Goal: Information Seeking & Learning: Find specific fact

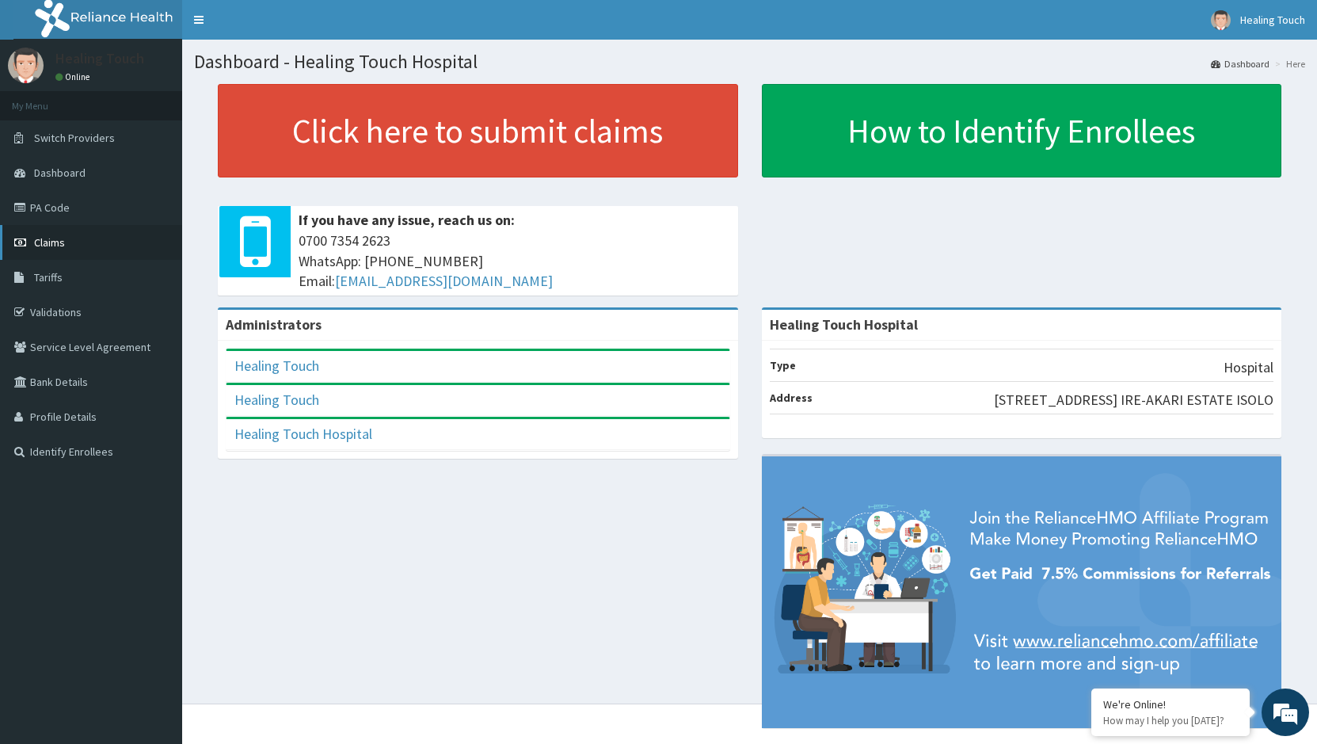
click at [112, 250] on link "Claims" at bounding box center [91, 242] width 182 height 35
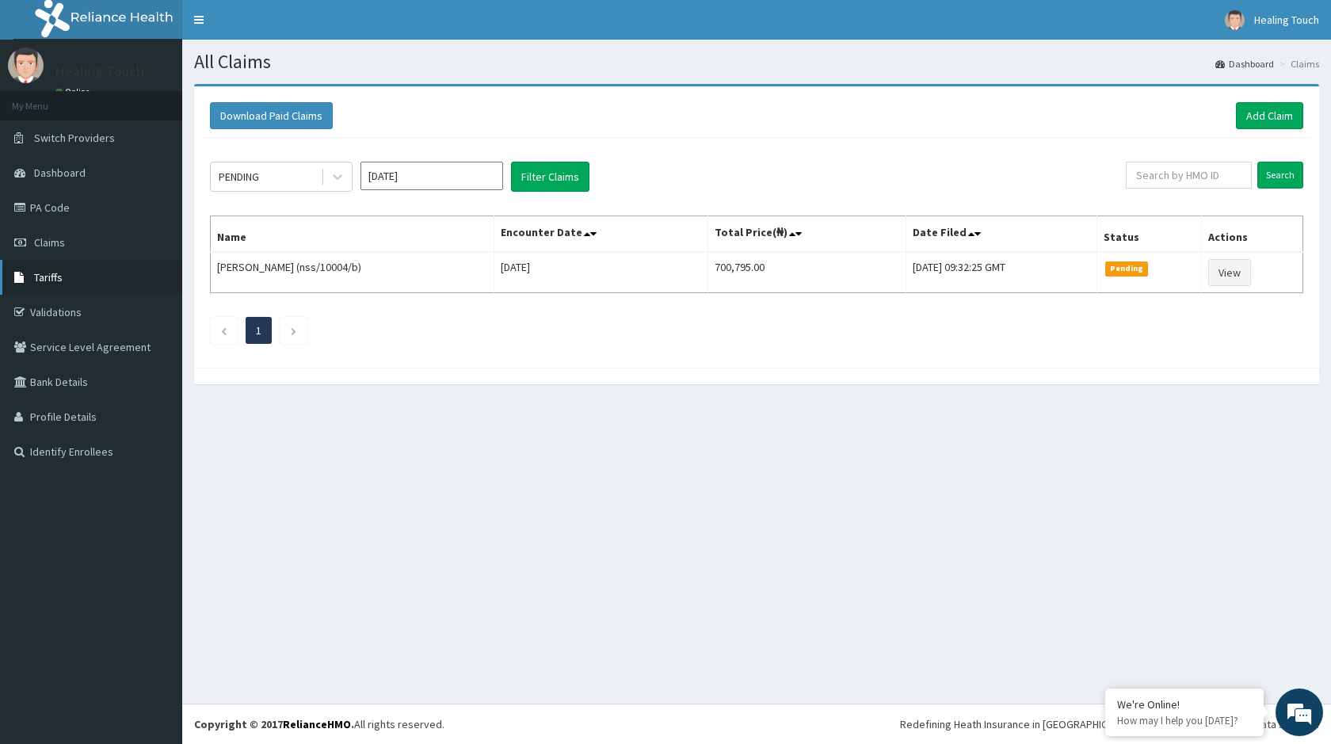
click at [50, 277] on span "Tariffs" at bounding box center [48, 277] width 29 height 14
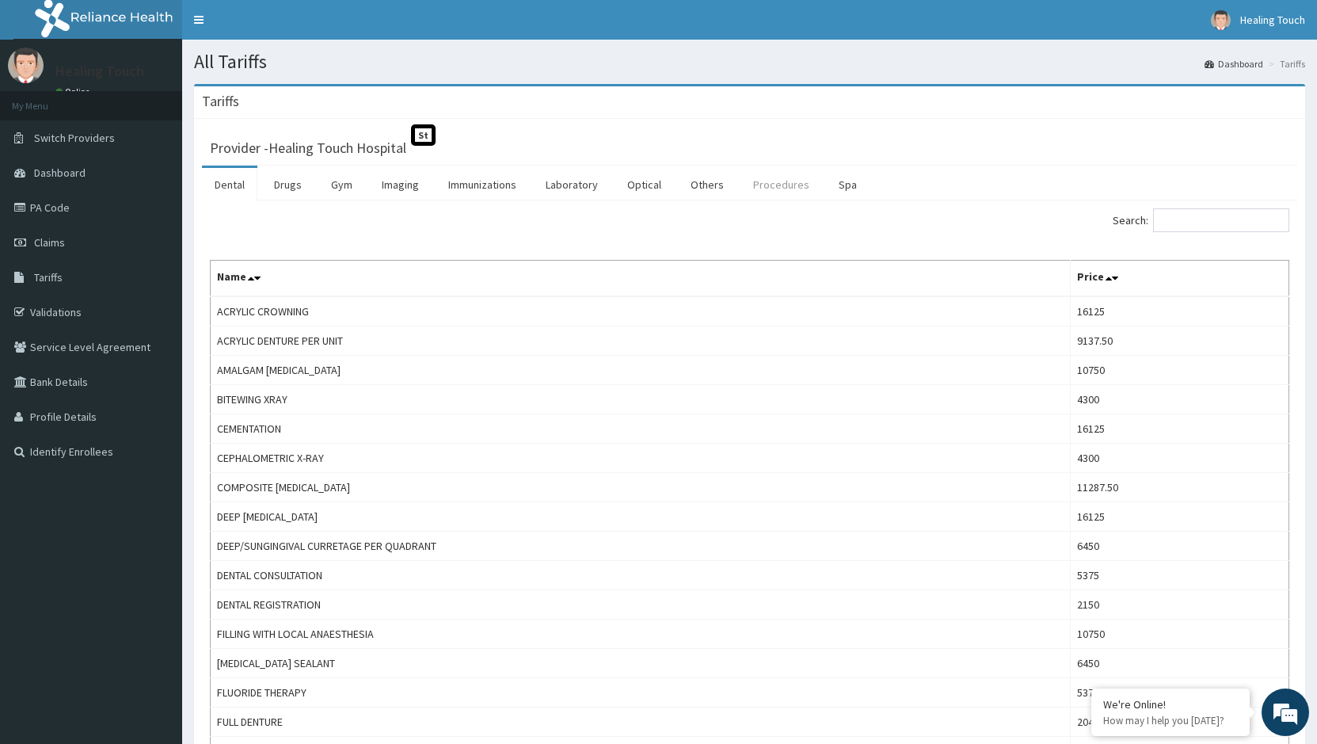
click at [793, 191] on link "Procedures" at bounding box center [782, 184] width 82 height 33
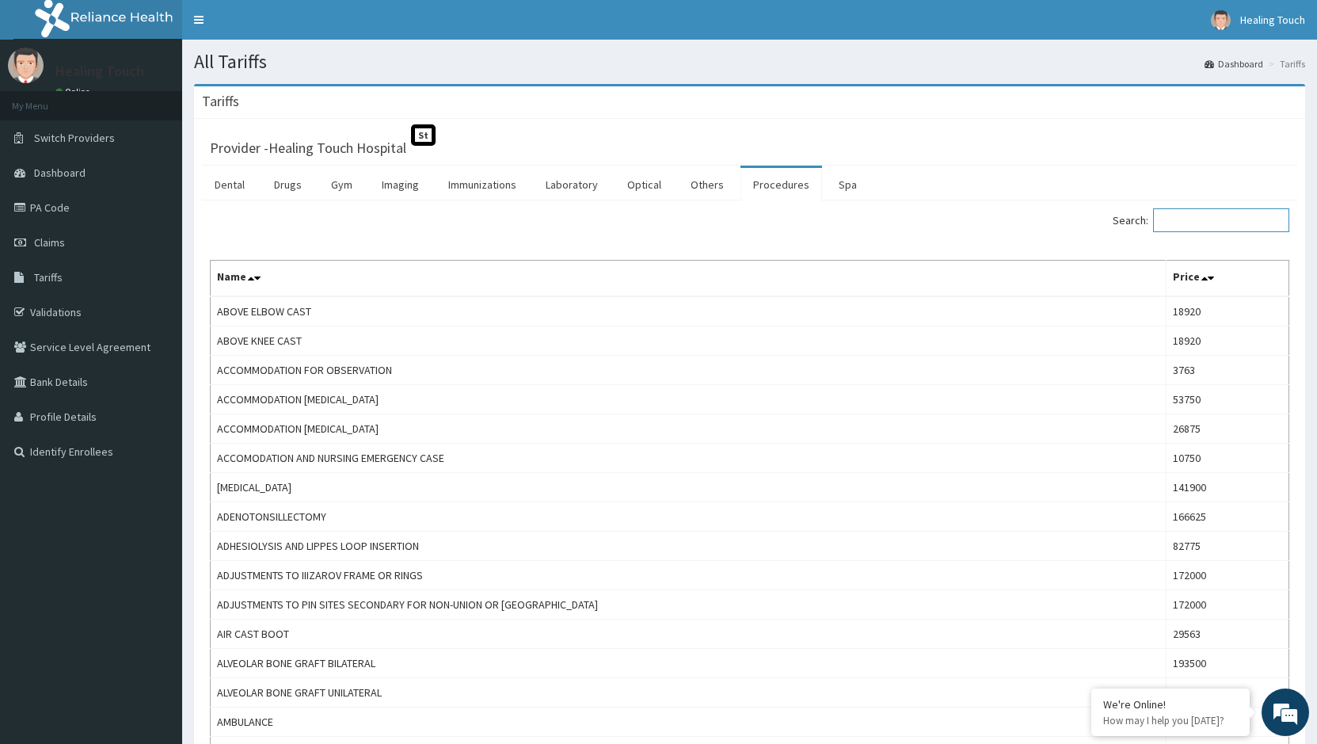
click at [1186, 225] on input "Search:" at bounding box center [1221, 220] width 136 height 24
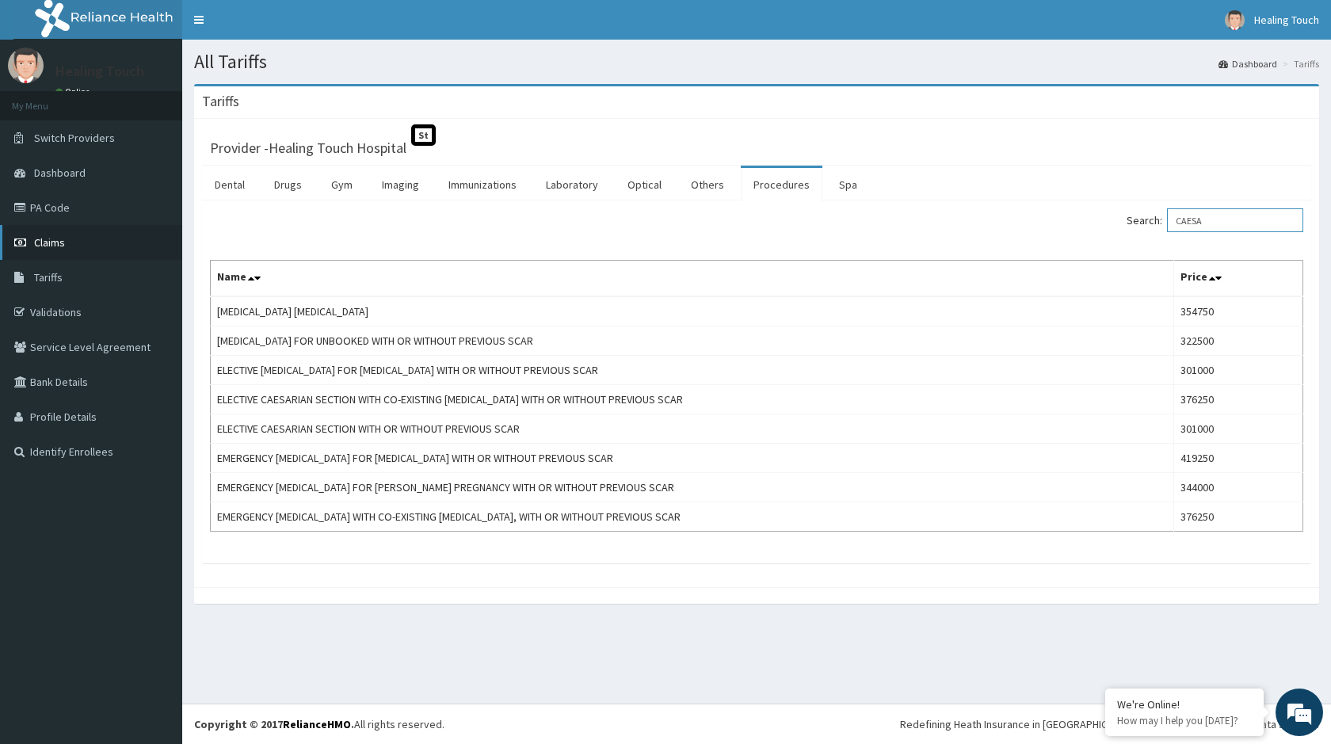
type input "CAESA"
click at [62, 241] on span "Claims" at bounding box center [49, 242] width 31 height 14
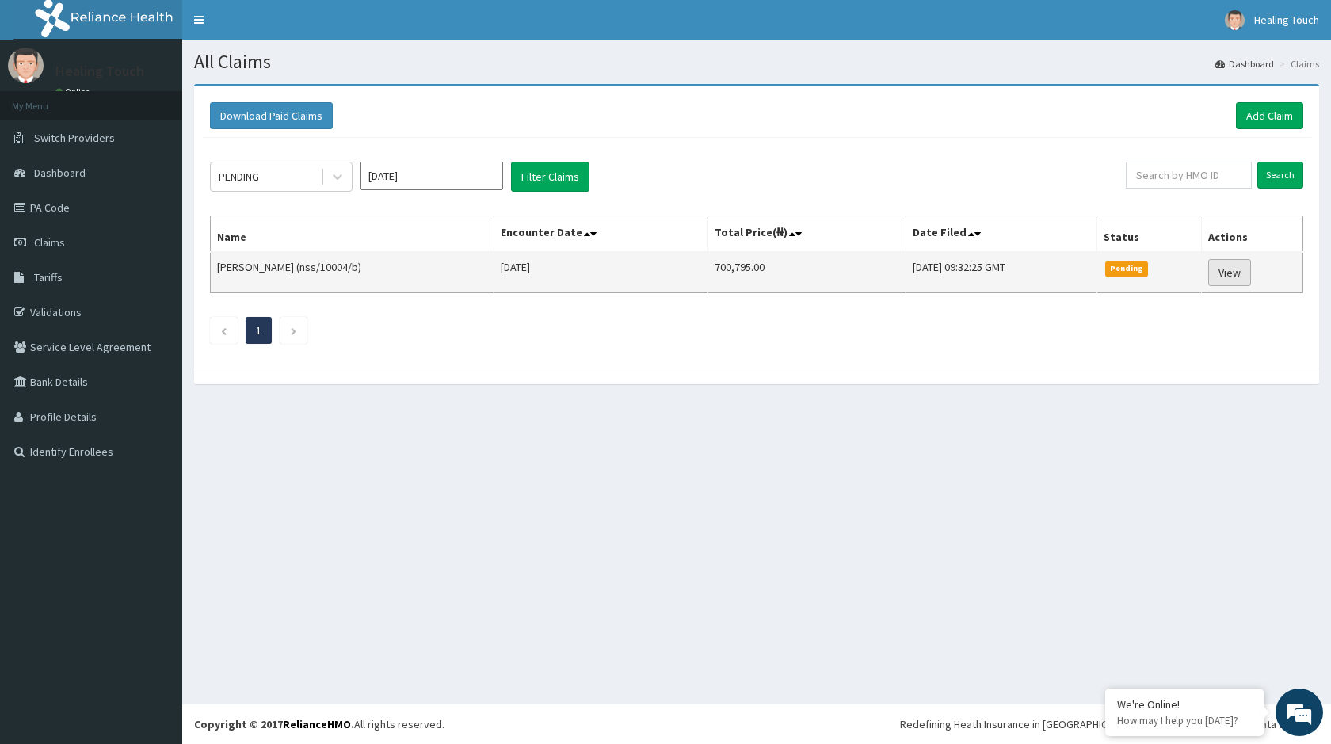
click at [1232, 274] on link "View" at bounding box center [1229, 272] width 43 height 27
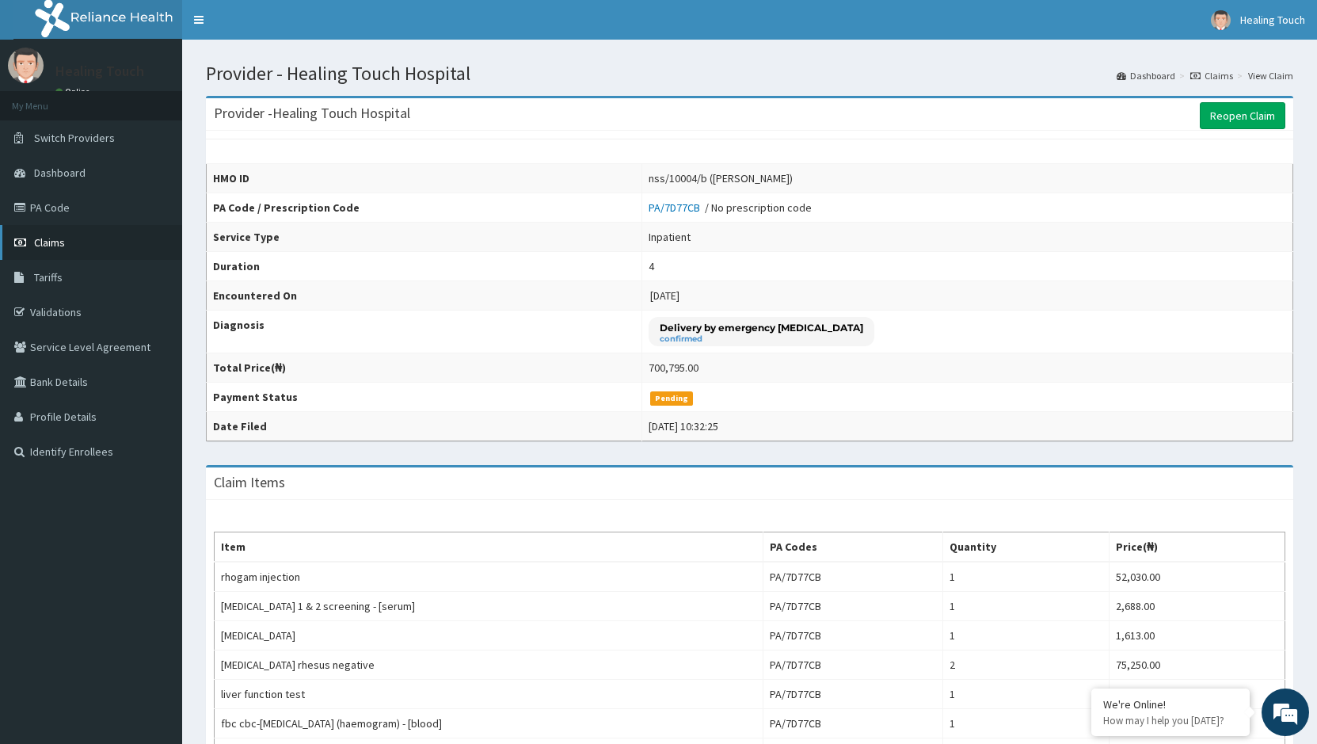
click at [55, 247] on span "Claims" at bounding box center [49, 242] width 31 height 14
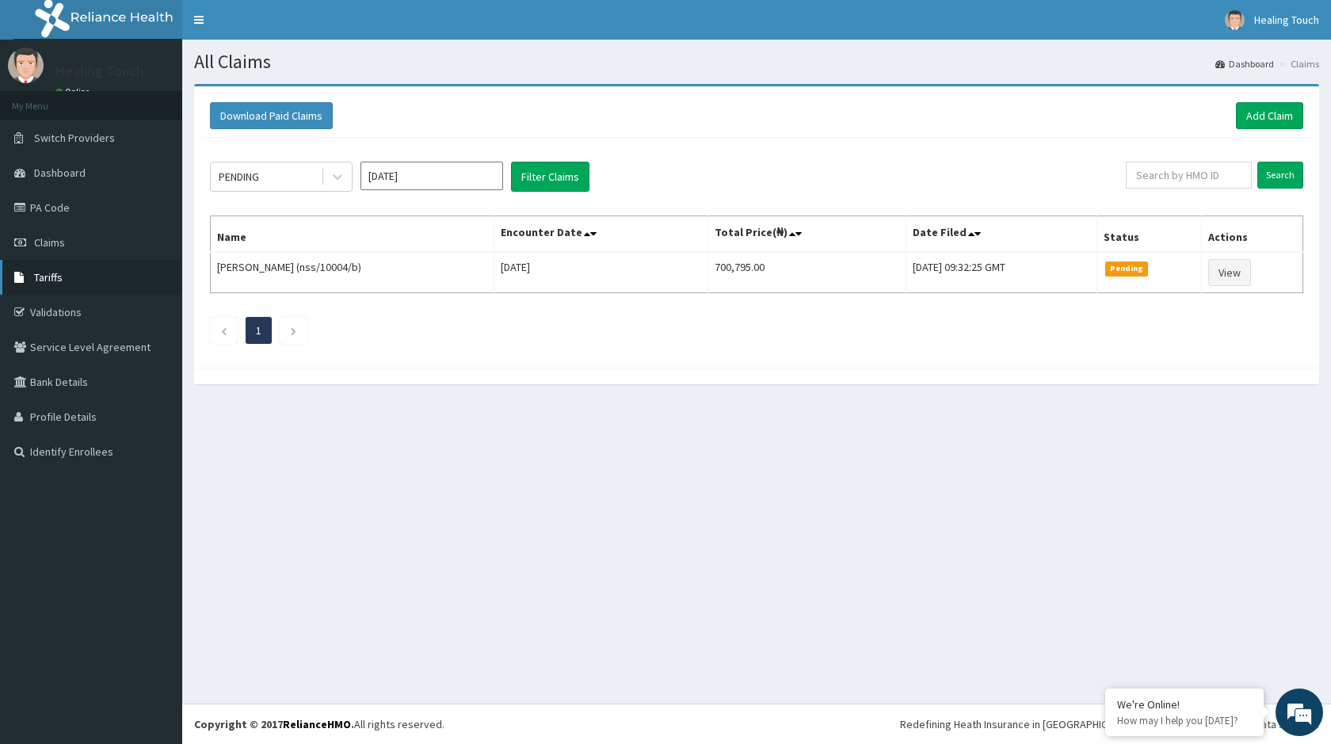
click at [93, 285] on link "Tariffs" at bounding box center [91, 277] width 182 height 35
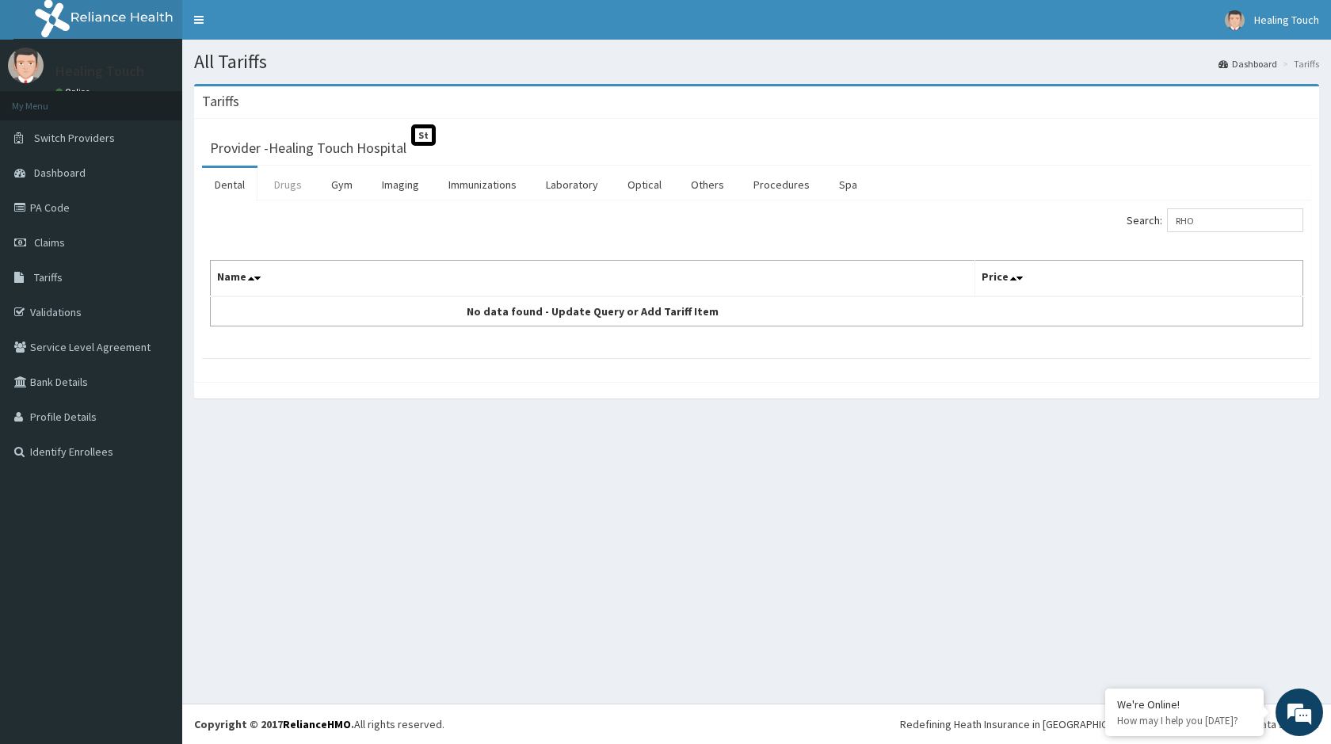
type input "RHO"
click at [299, 189] on link "Drugs" at bounding box center [287, 184] width 53 height 33
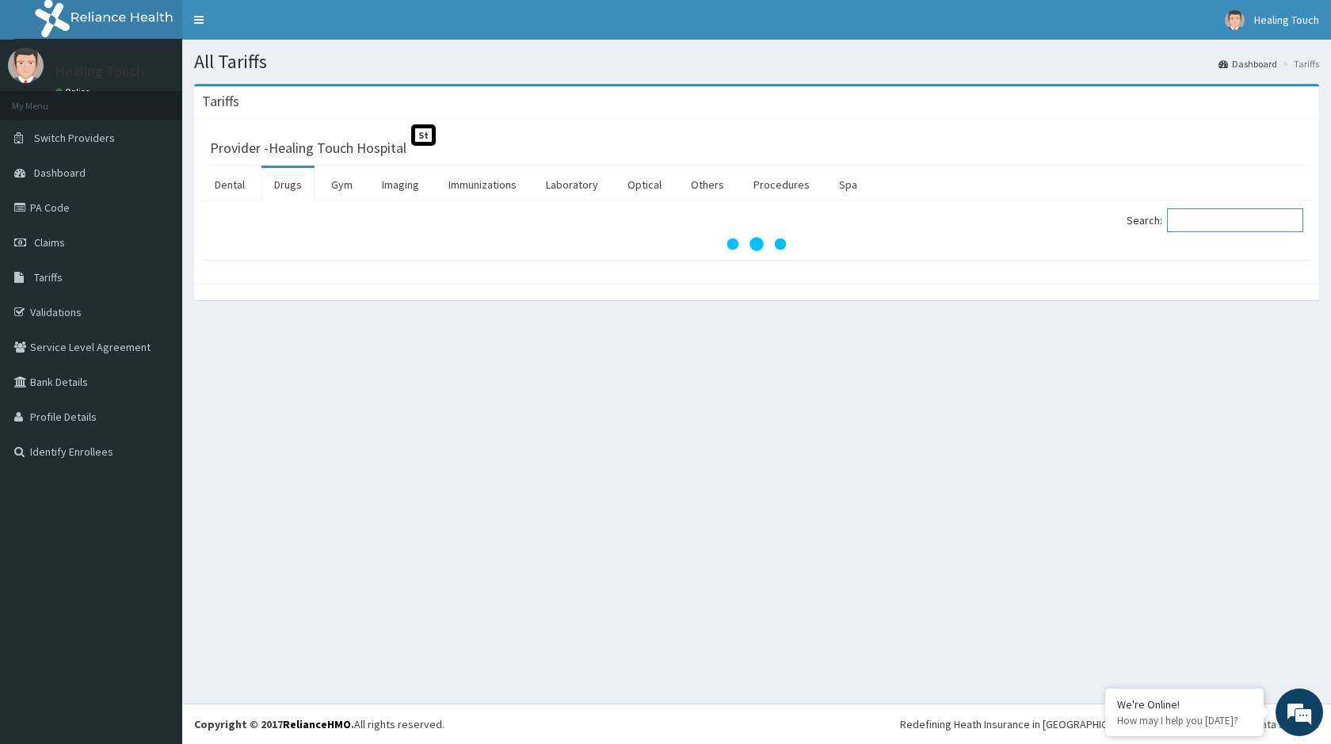
click at [1205, 218] on input "Search:" at bounding box center [1235, 220] width 136 height 24
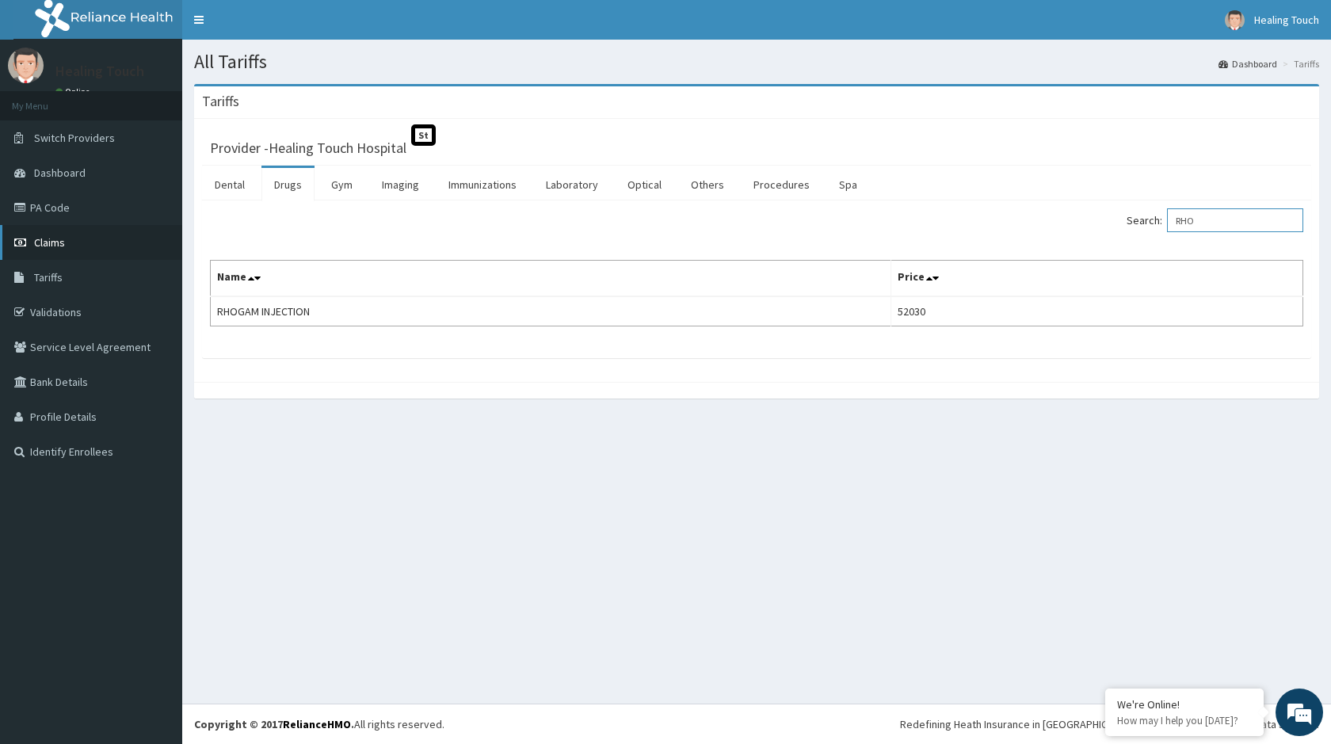
type input "RHO"
click at [64, 233] on link "Claims" at bounding box center [91, 242] width 182 height 35
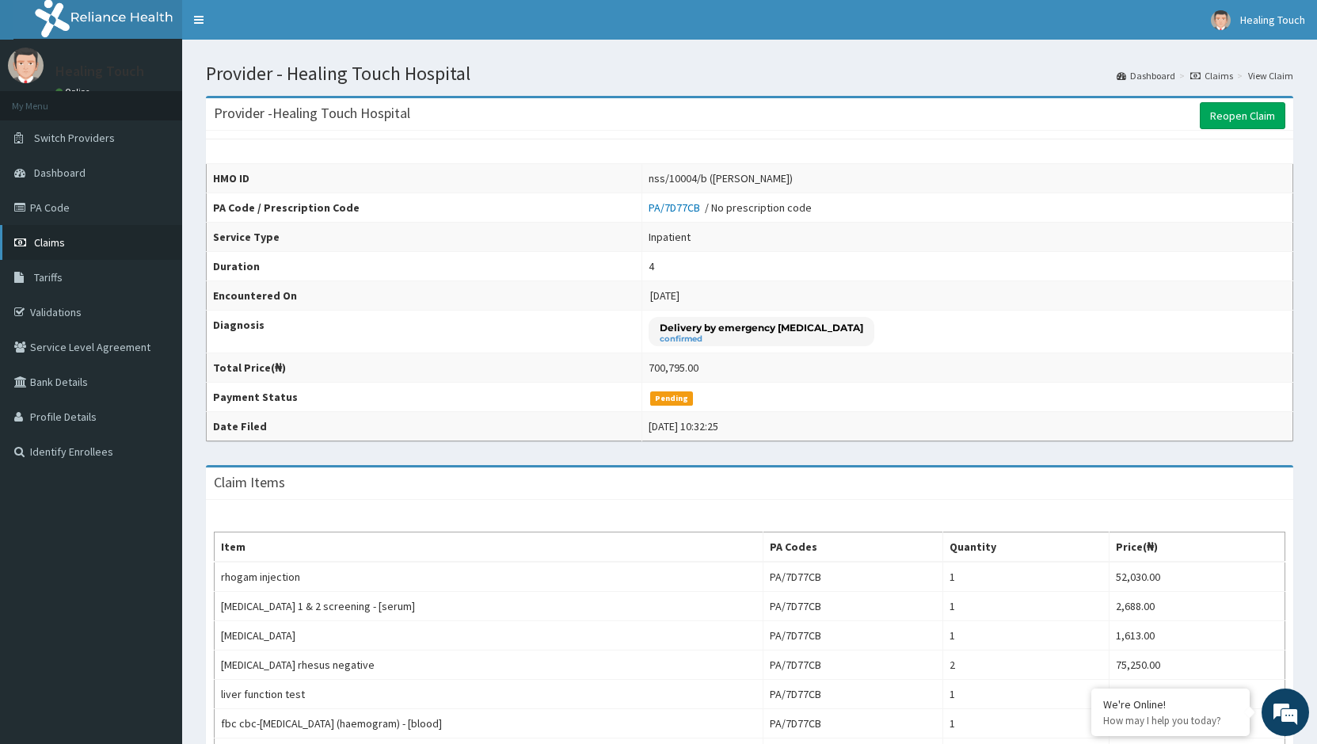
click at [117, 248] on link "Claims" at bounding box center [91, 242] width 182 height 35
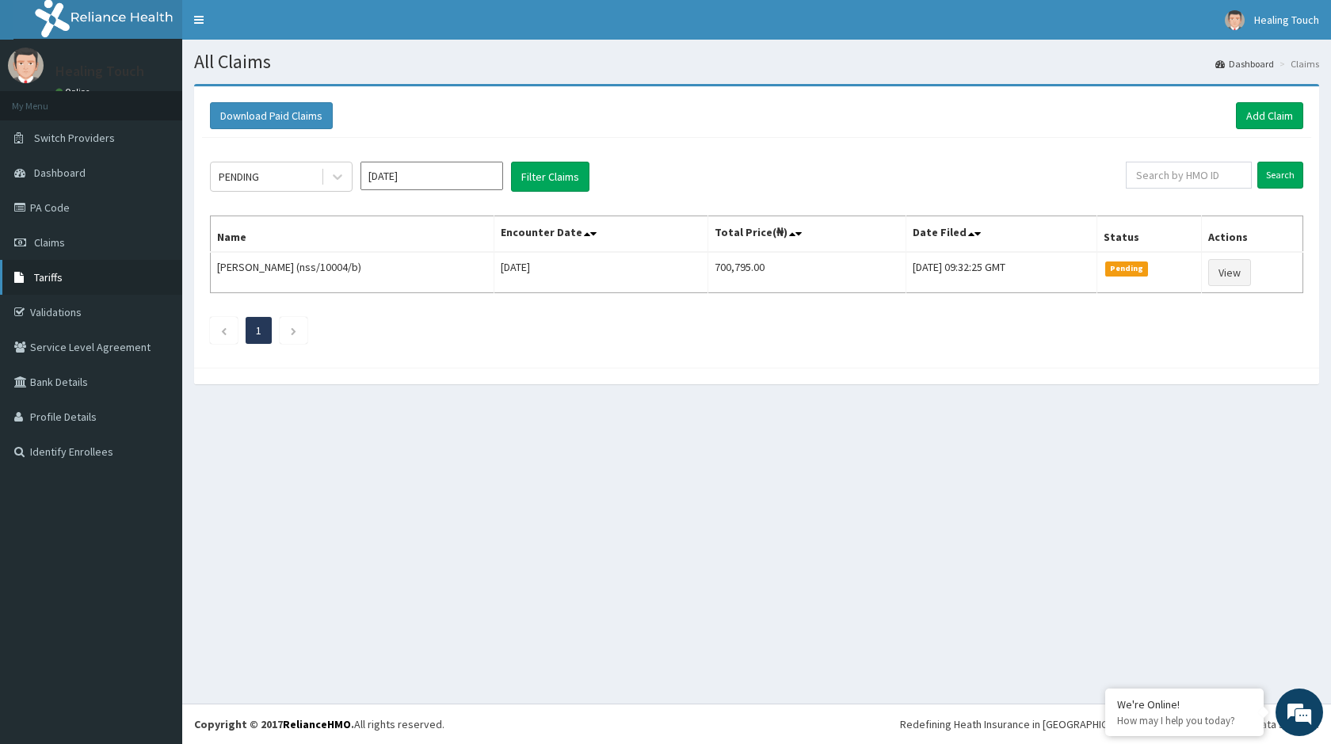
click at [67, 281] on link "Tariffs" at bounding box center [91, 277] width 182 height 35
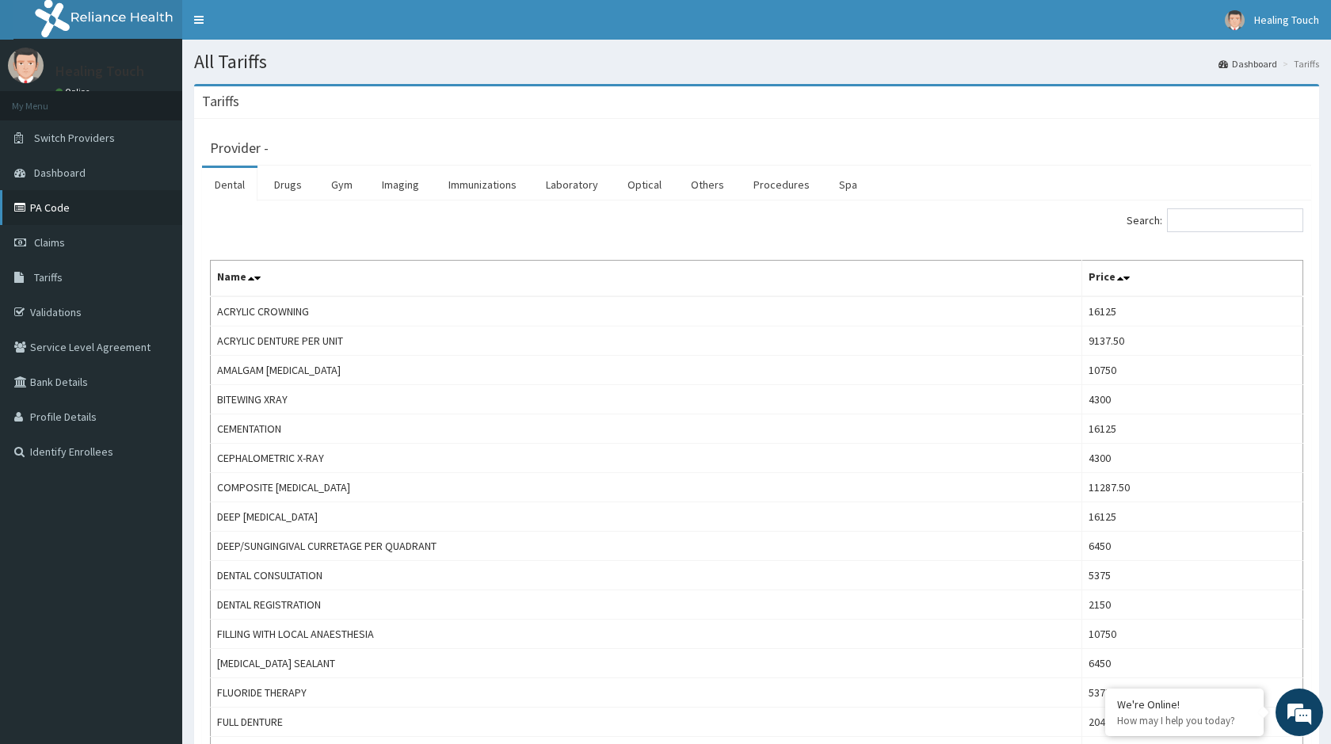
click at [72, 208] on link "PA Code" at bounding box center [91, 207] width 182 height 35
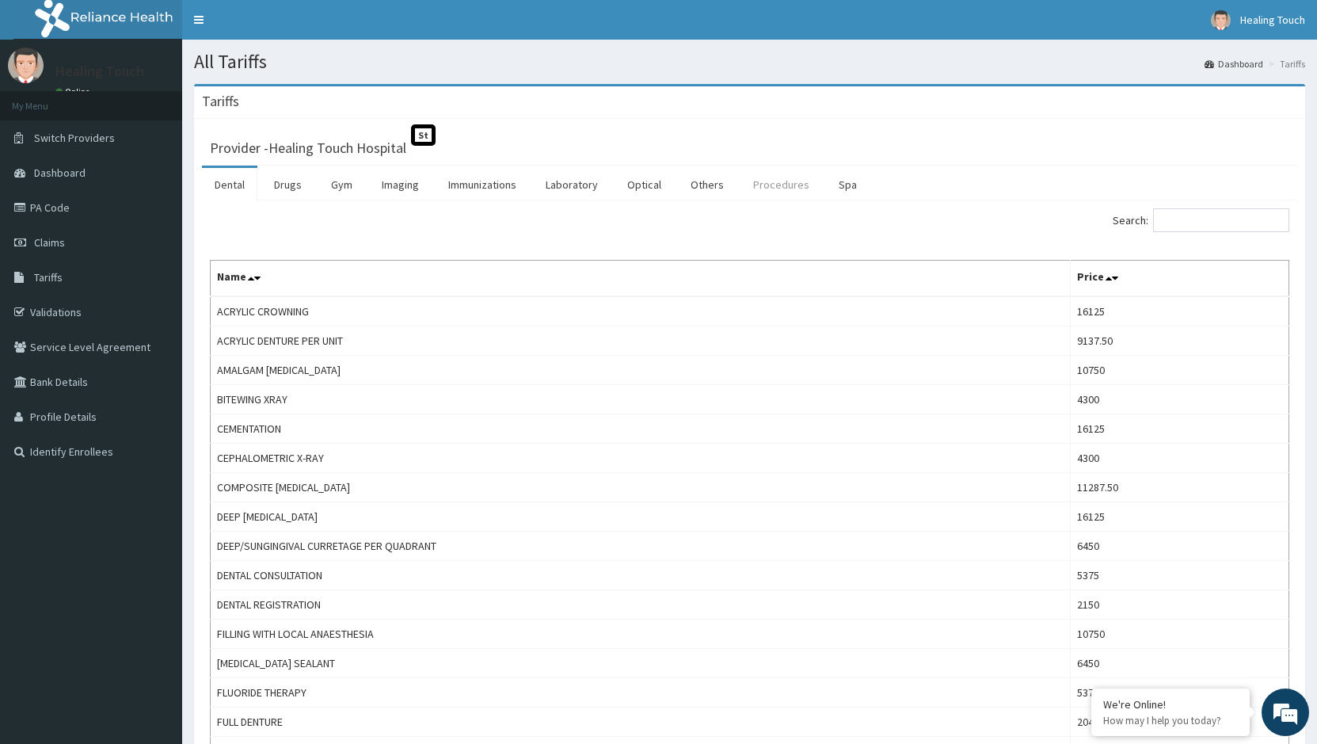
click at [772, 187] on link "Procedures" at bounding box center [782, 184] width 82 height 33
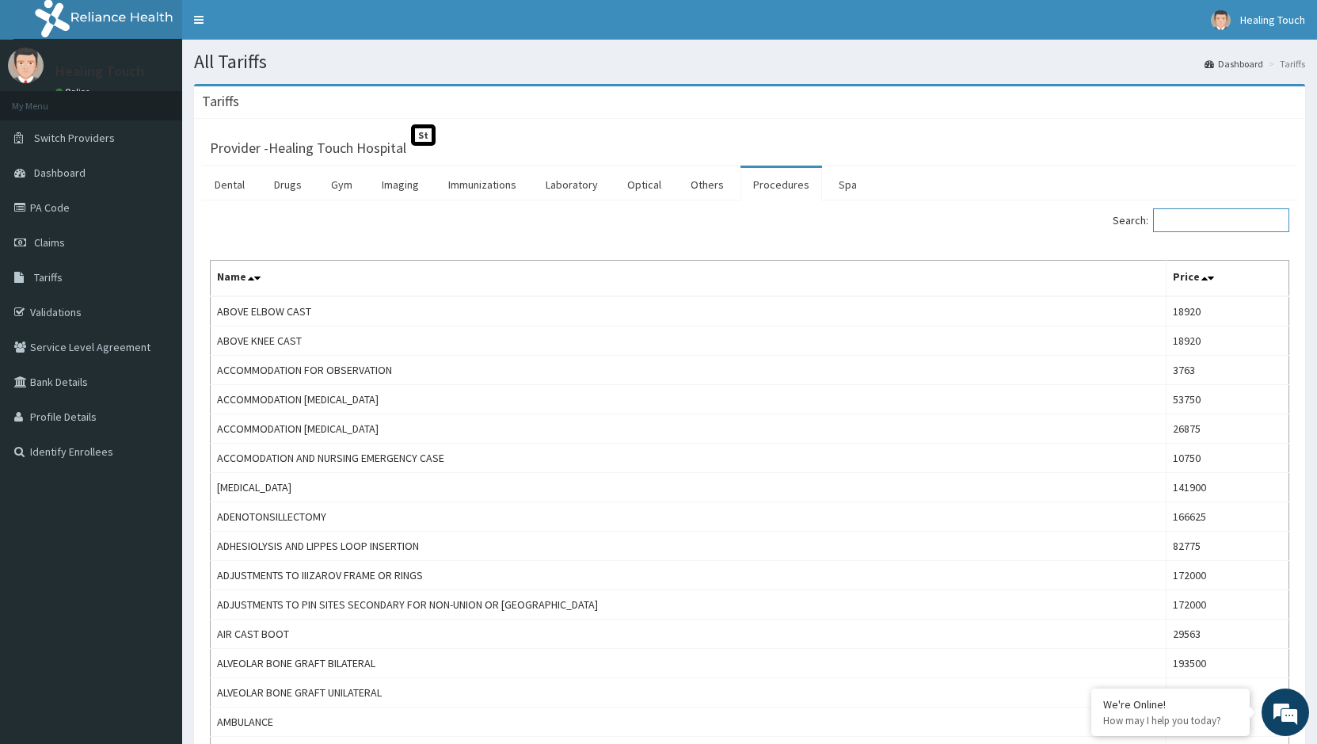
click at [1201, 214] on input "Search:" at bounding box center [1221, 220] width 136 height 24
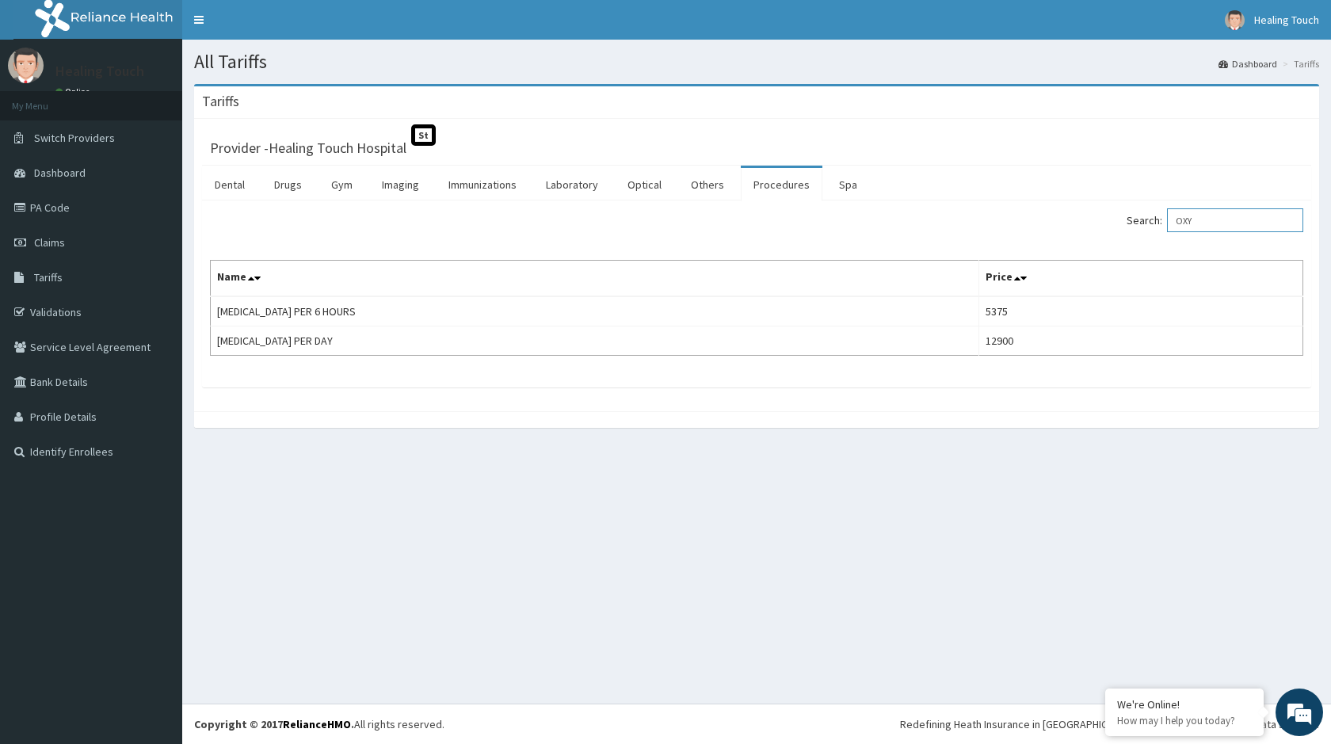
type input "OXY"
